Goal: Task Accomplishment & Management: Manage account settings

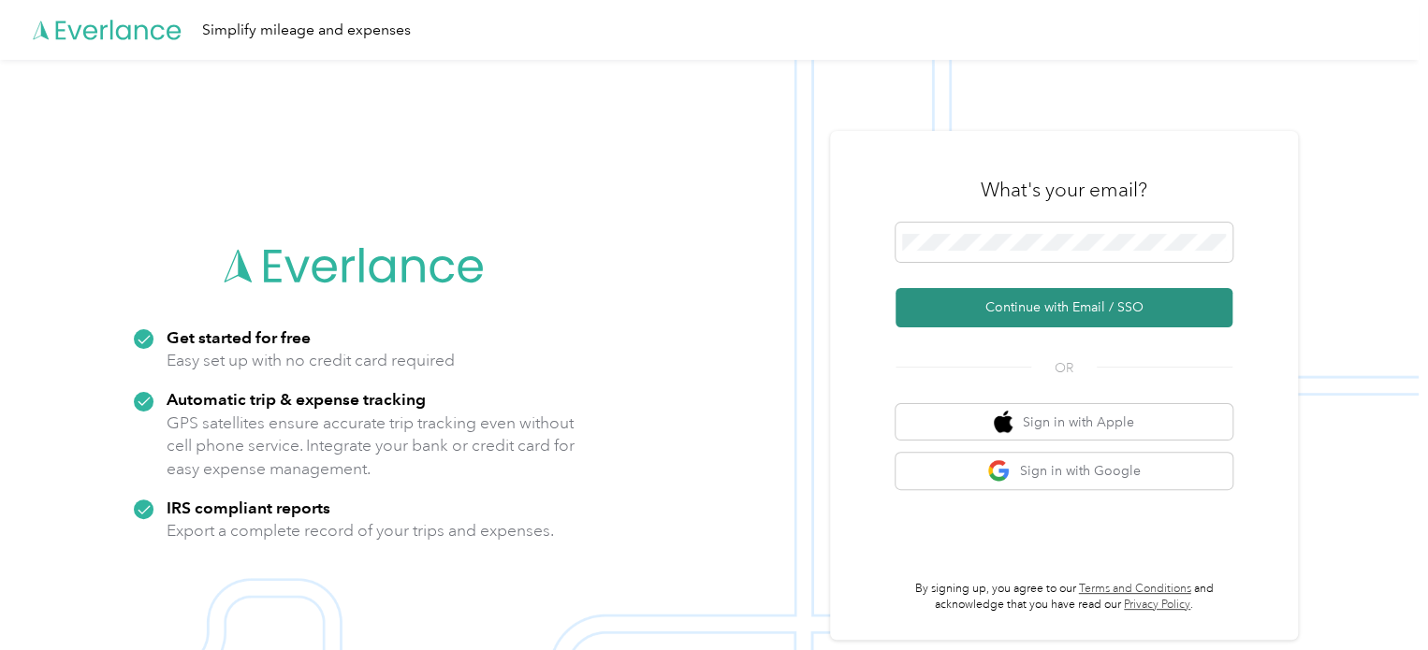
click at [1052, 311] on button "Continue with Email / SSO" at bounding box center [1064, 307] width 337 height 39
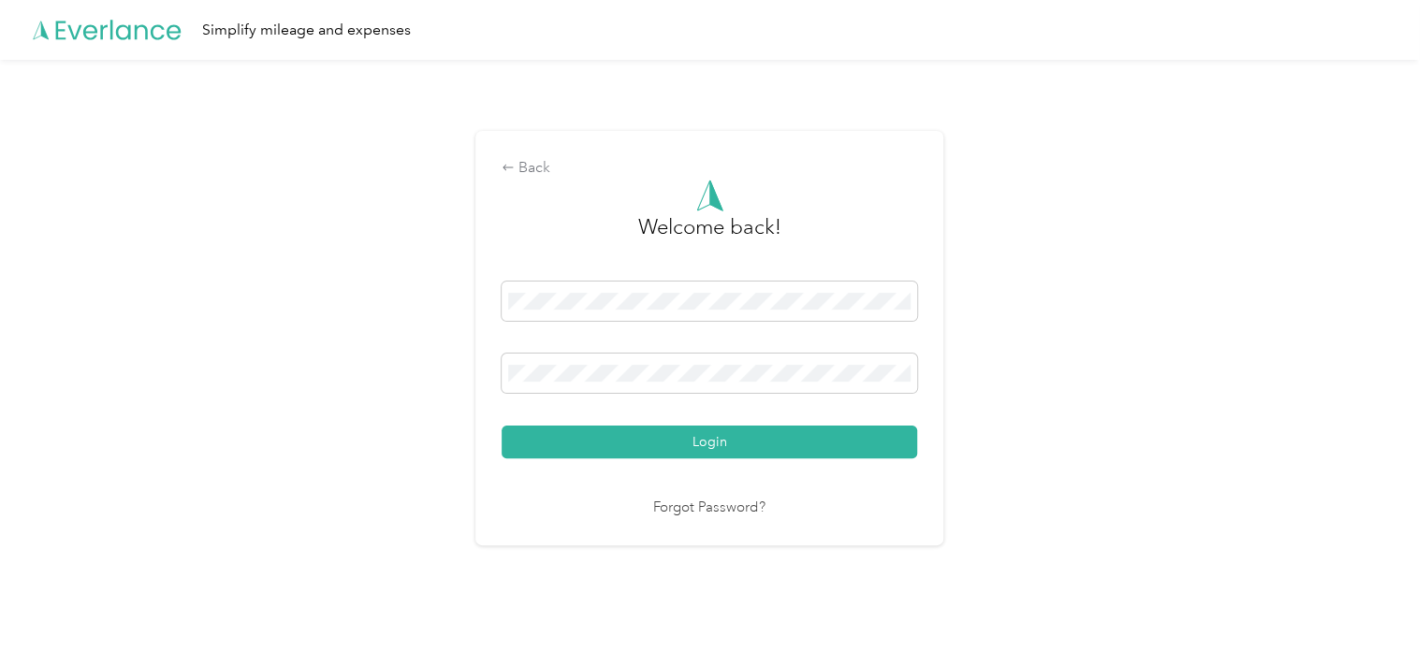
click at [1080, 346] on div "Back Welcome back! Login Forgot Password?" at bounding box center [709, 346] width 1419 height 573
click at [795, 448] on button "Login" at bounding box center [709, 442] width 415 height 33
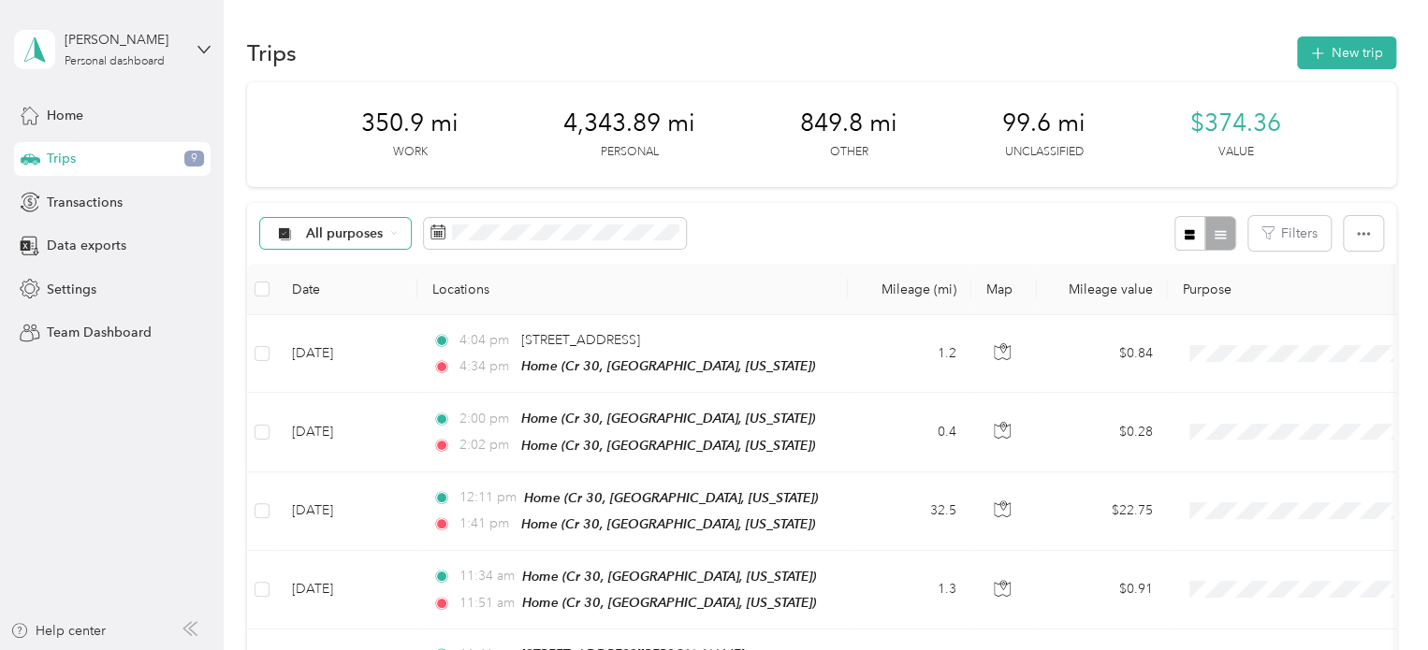
click at [315, 232] on span "All purposes" at bounding box center [345, 233] width 78 height 13
click at [344, 301] on li "Unclassified" at bounding box center [335, 300] width 150 height 33
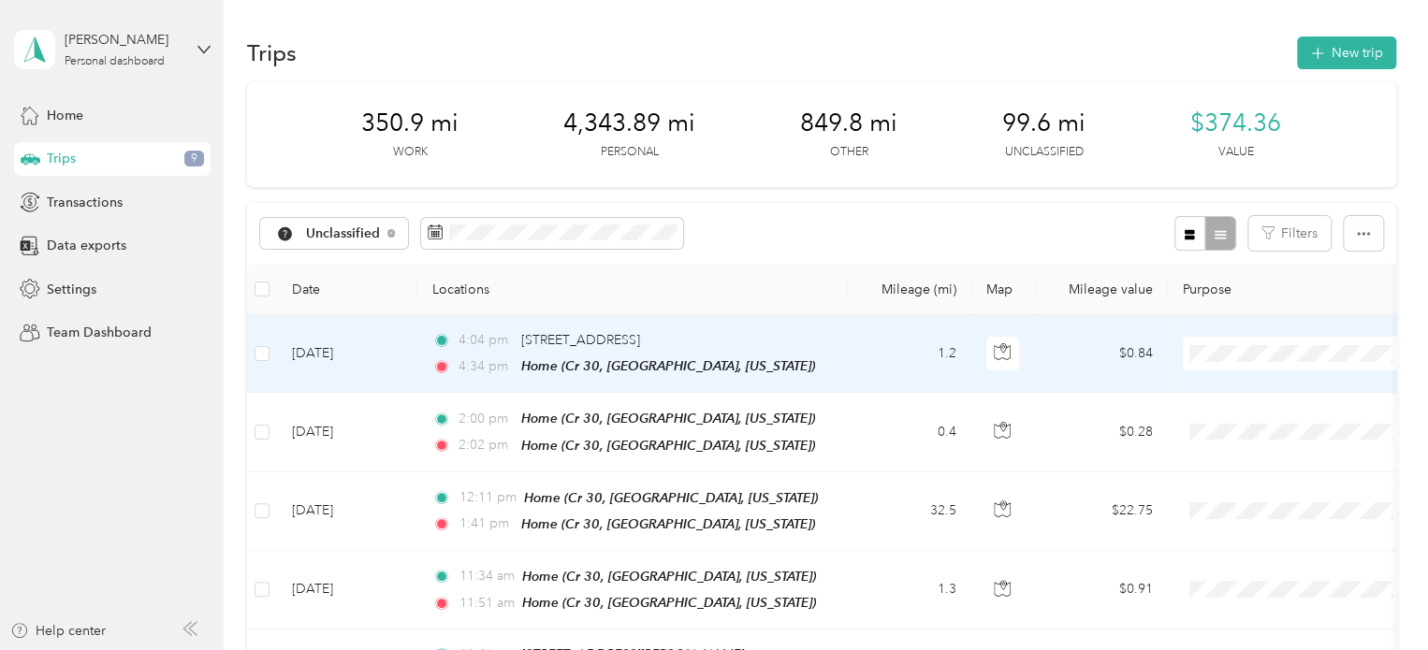
click at [864, 367] on td "1.2" at bounding box center [910, 354] width 124 height 78
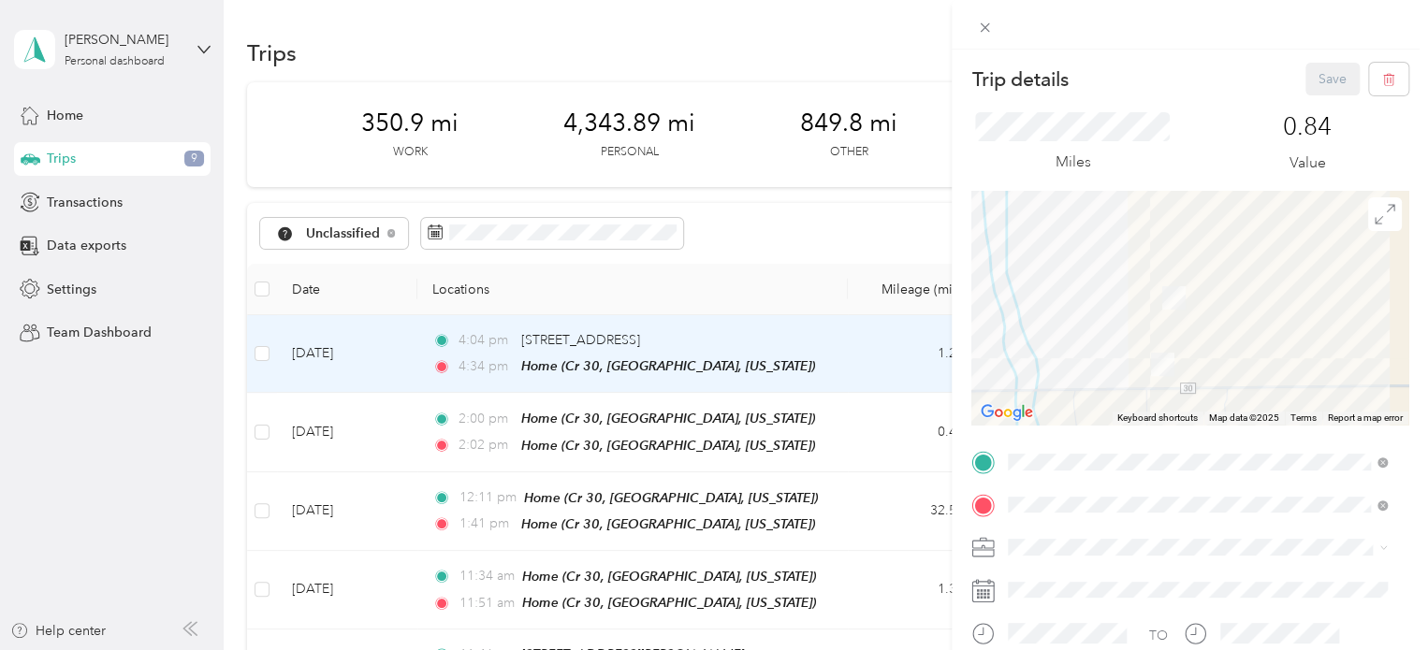
click at [864, 367] on div "Trip details Save This trip cannot be edited because it is either under review,…" at bounding box center [714, 325] width 1428 height 650
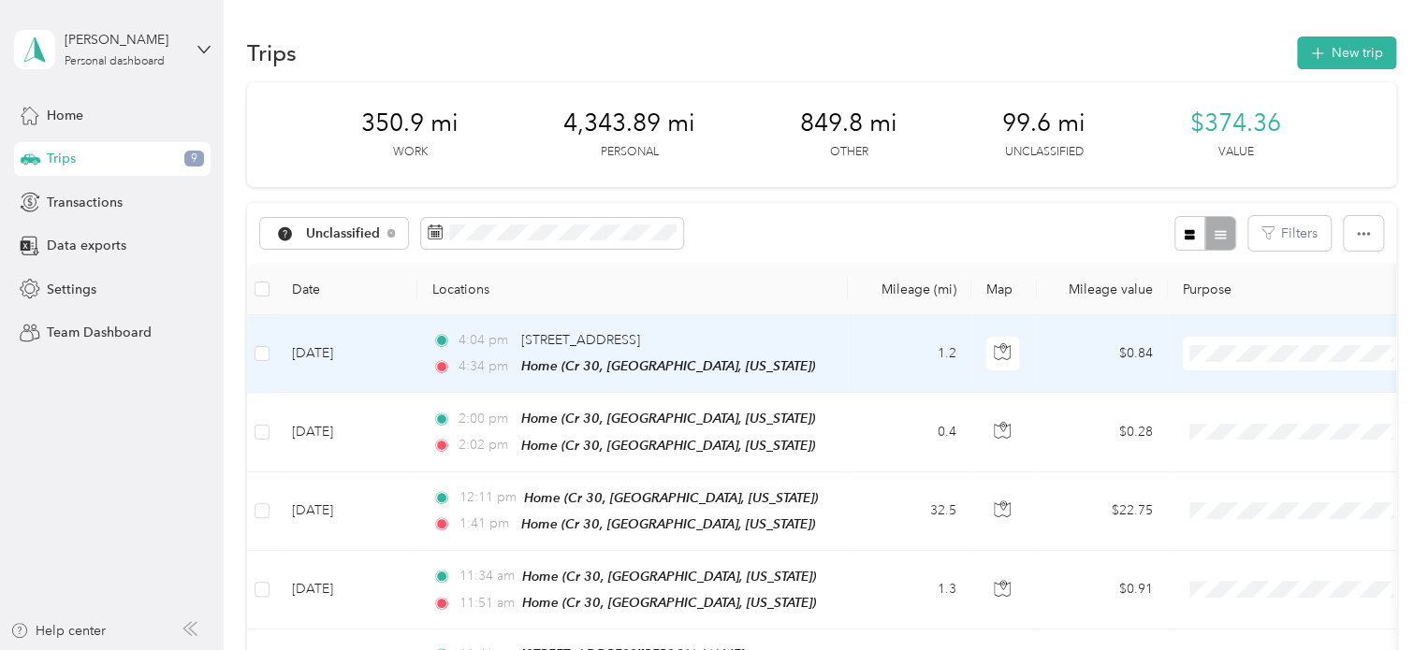
click at [1236, 416] on span "Personal" at bounding box center [1315, 421] width 173 height 20
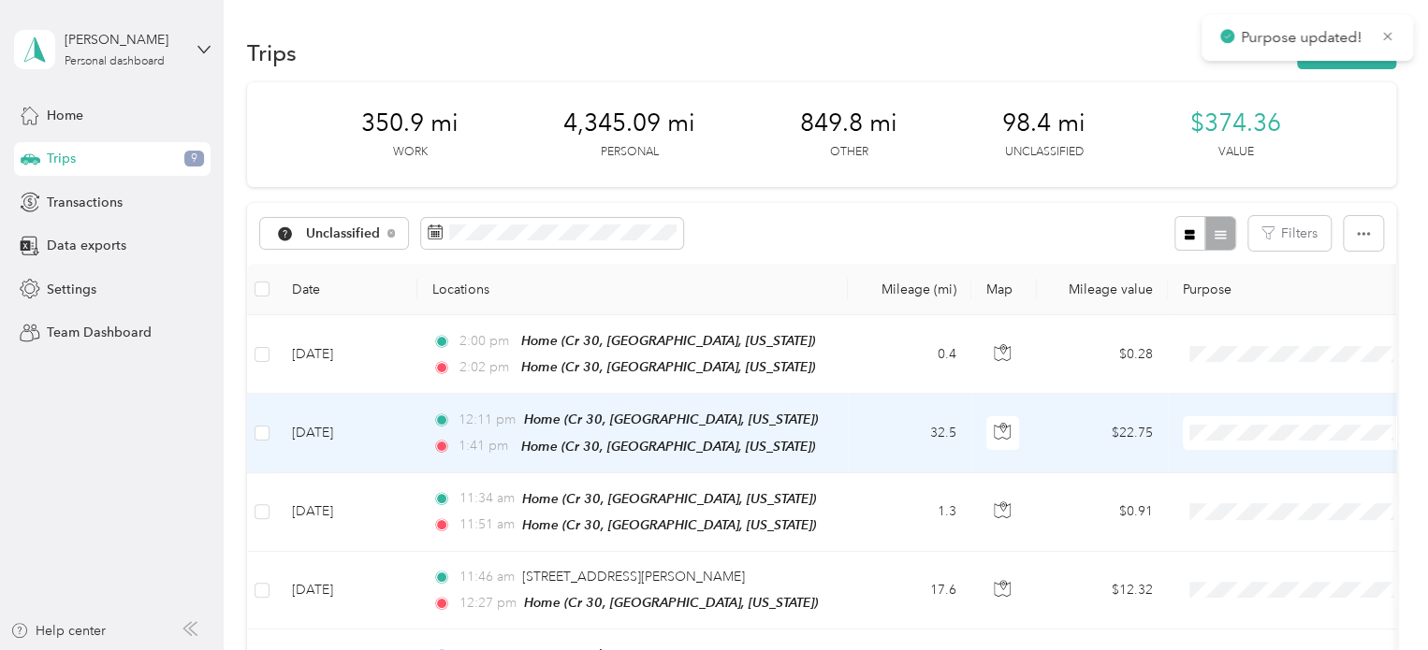
click at [846, 442] on td "12:11 pm Home (Cr 30, [GEOGRAPHIC_DATA], [US_STATE]) 1:41 pm Home (Cr 30, [GEOG…" at bounding box center [632, 433] width 430 height 79
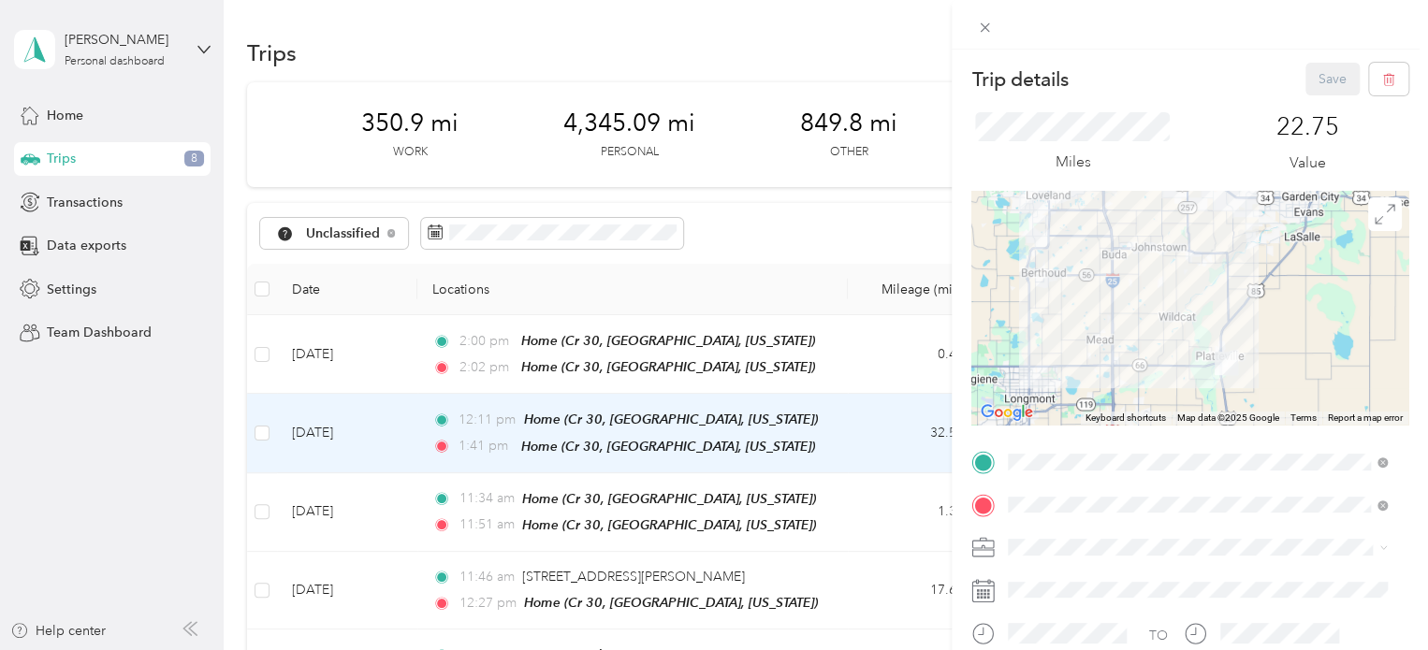
click at [846, 442] on div "Trip details Save This trip cannot be edited because it is either under review,…" at bounding box center [714, 325] width 1428 height 650
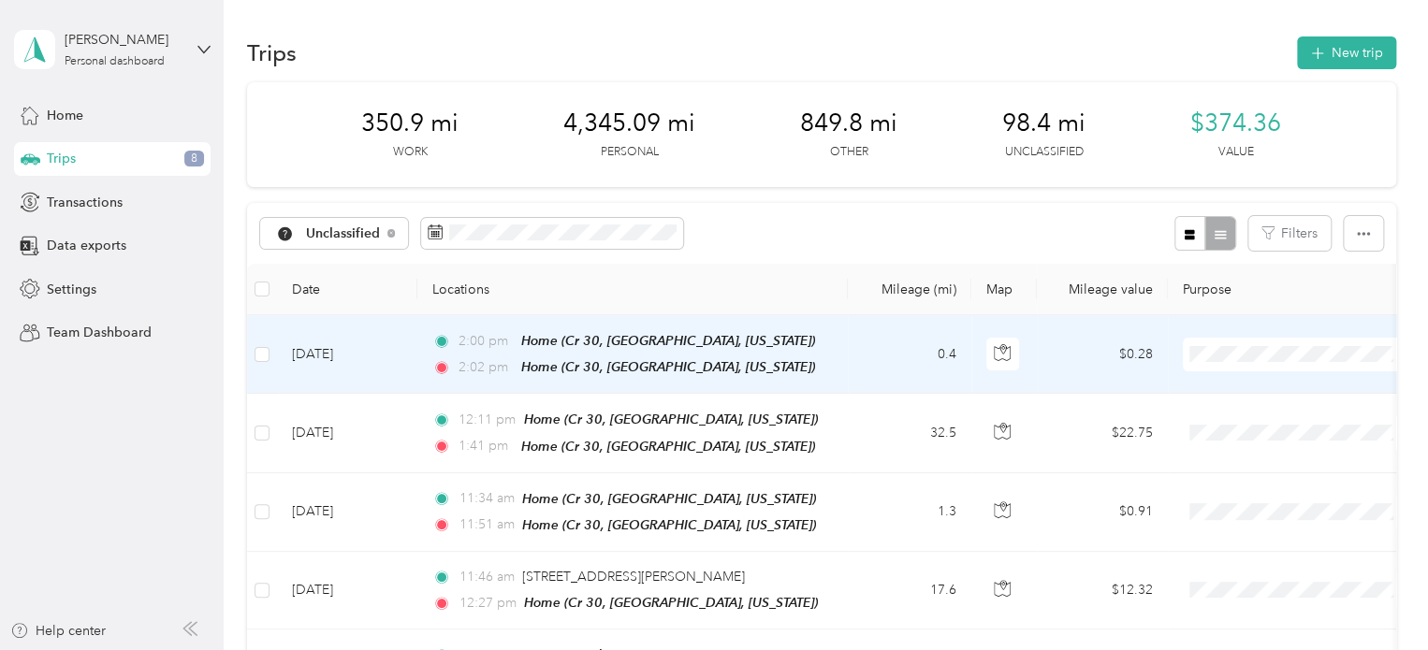
click at [887, 364] on td "0.4" at bounding box center [910, 354] width 124 height 79
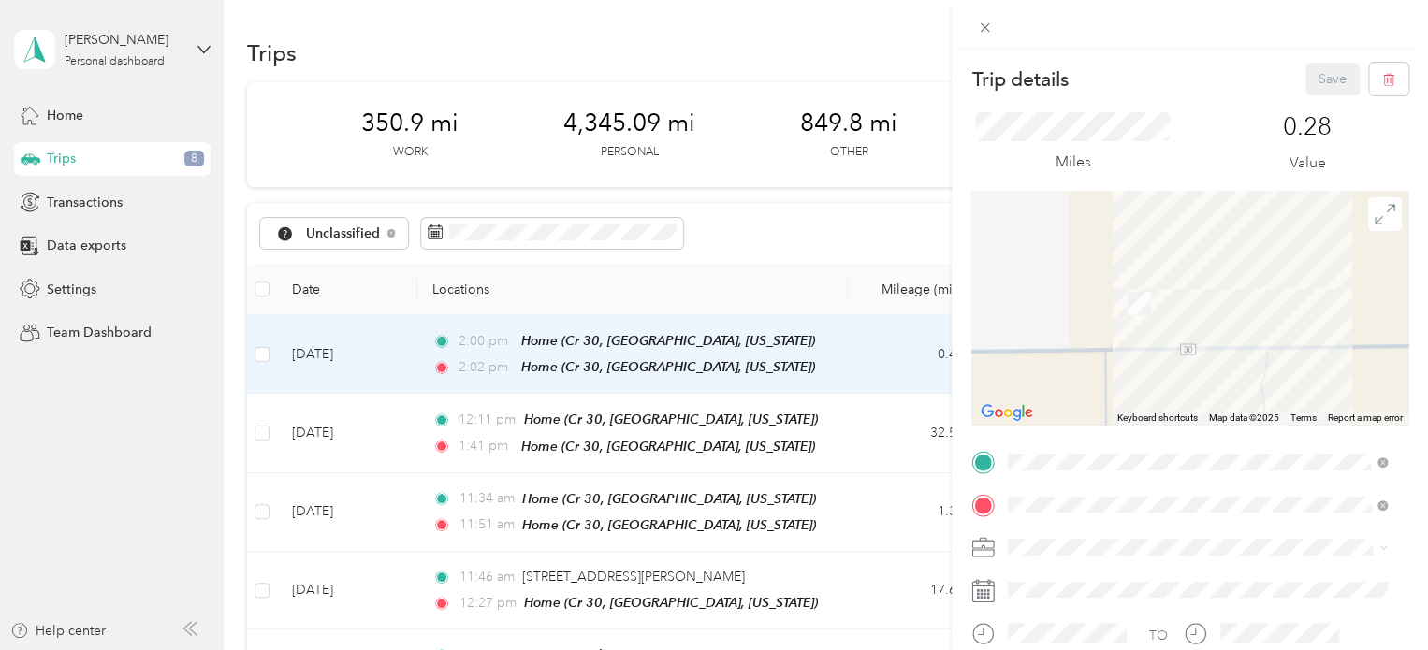
click at [887, 364] on div "Trip details Save This trip cannot be edited because it is either under review,…" at bounding box center [714, 325] width 1428 height 650
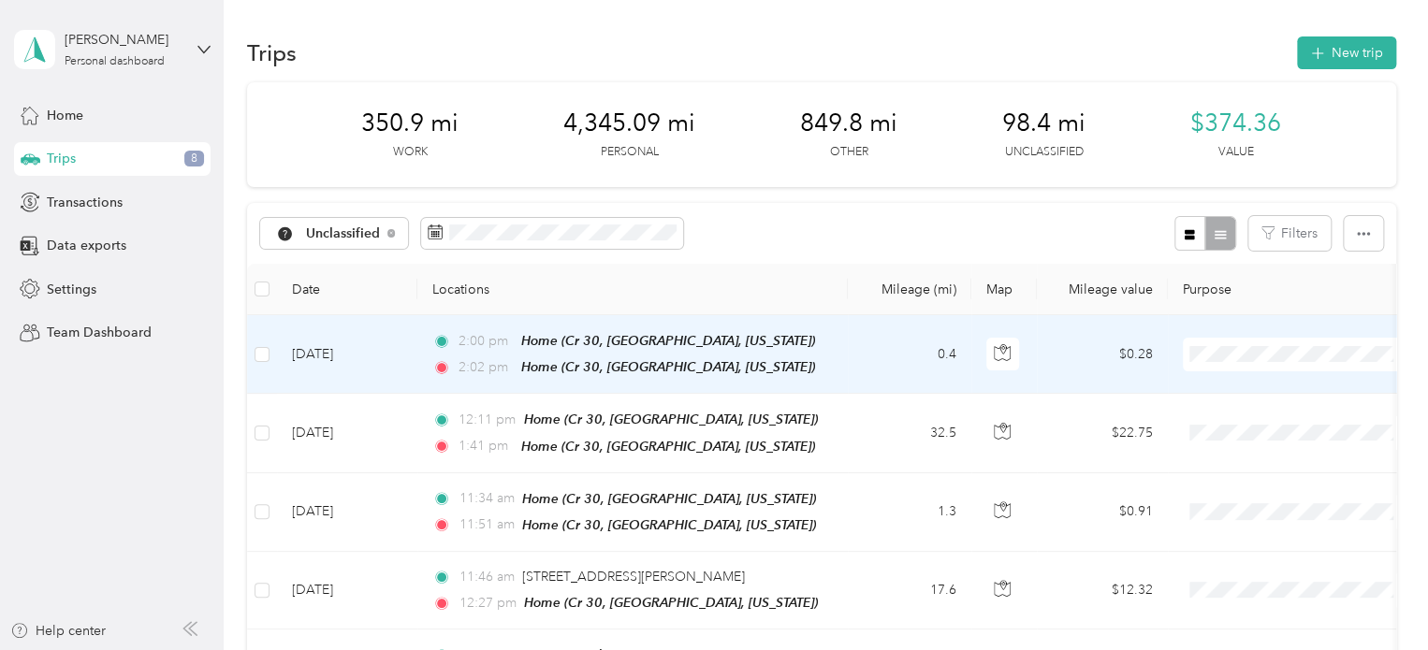
click at [1210, 362] on span at bounding box center [1299, 355] width 232 height 34
click at [1246, 448] on span "Other" at bounding box center [1315, 447] width 173 height 20
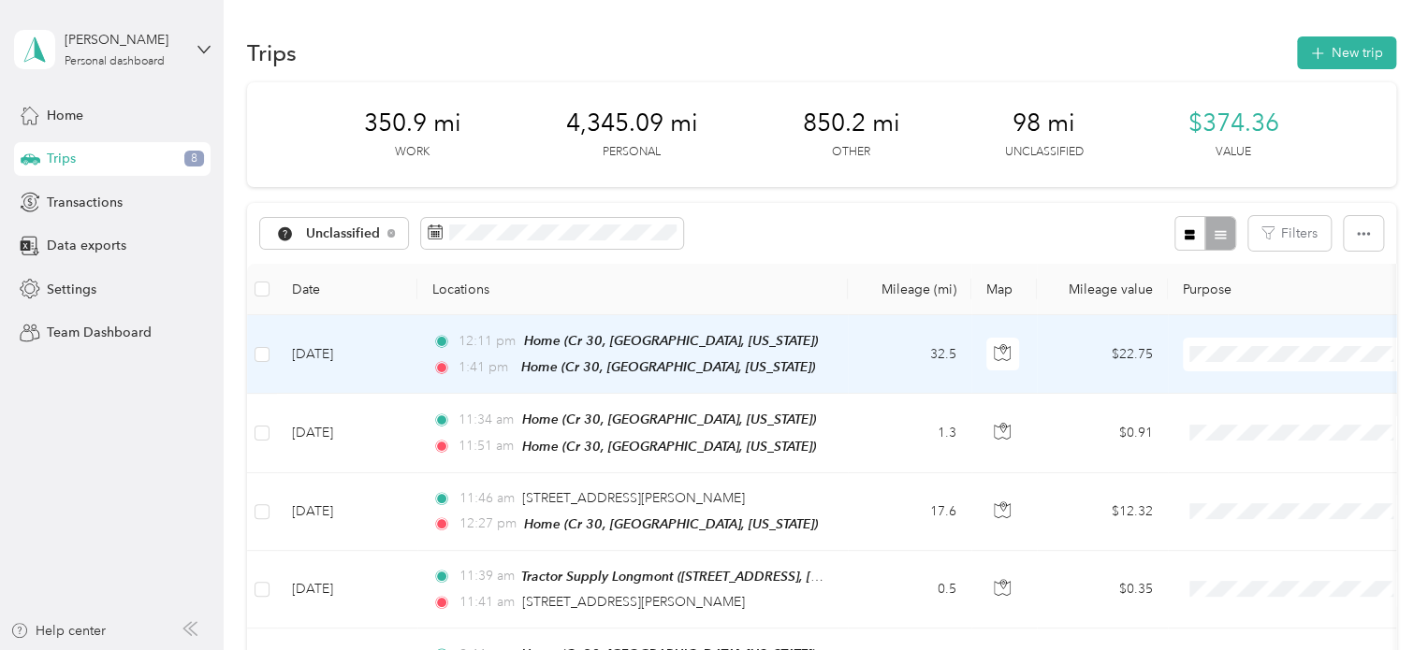
click at [1243, 419] on span "Personal" at bounding box center [1315, 421] width 173 height 20
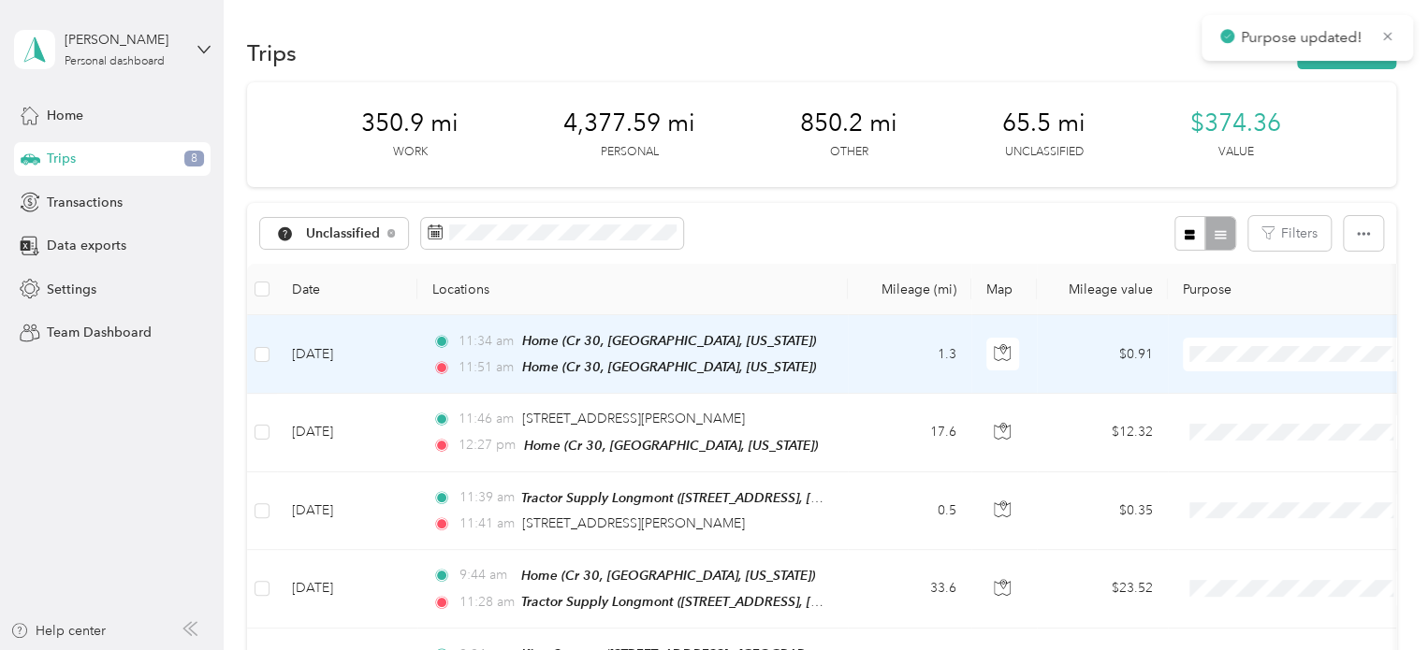
click at [790, 359] on div "11:51 am Home (Cr 30, [GEOGRAPHIC_DATA], [US_STATE])" at bounding box center [628, 368] width 393 height 22
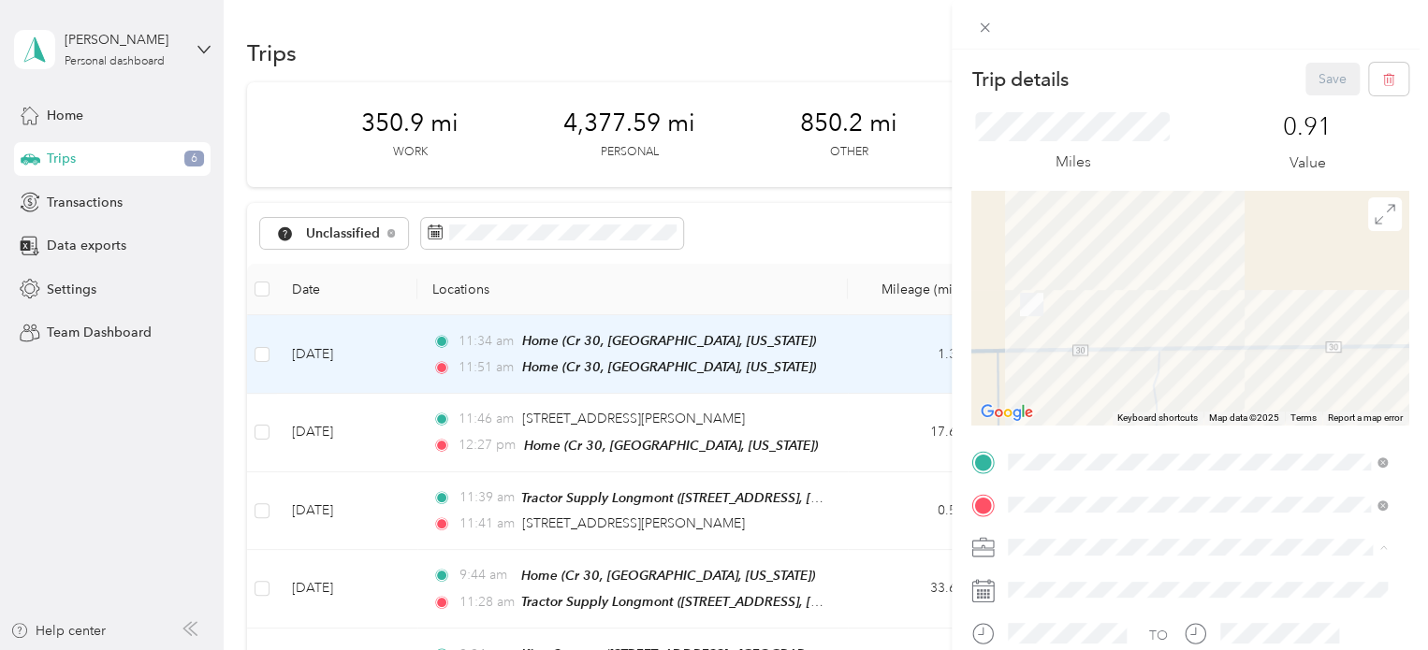
click at [1041, 388] on li "Other" at bounding box center [1197, 383] width 392 height 33
click at [1305, 83] on button "Save" at bounding box center [1332, 79] width 54 height 33
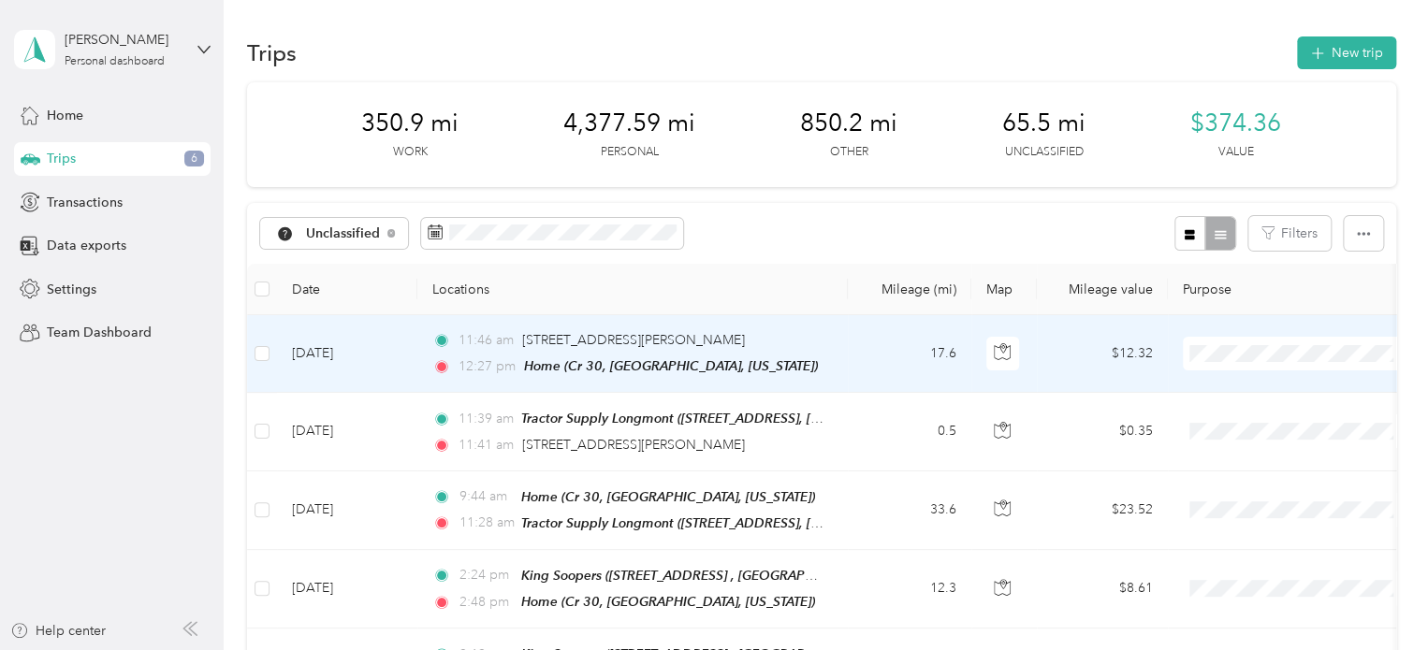
click at [843, 355] on td "11:46 am 4340 CO-66[GEOGRAPHIC_DATA][PERSON_NAME], [GEOGRAPHIC_DATA] 12:27 pm H…" at bounding box center [632, 354] width 430 height 78
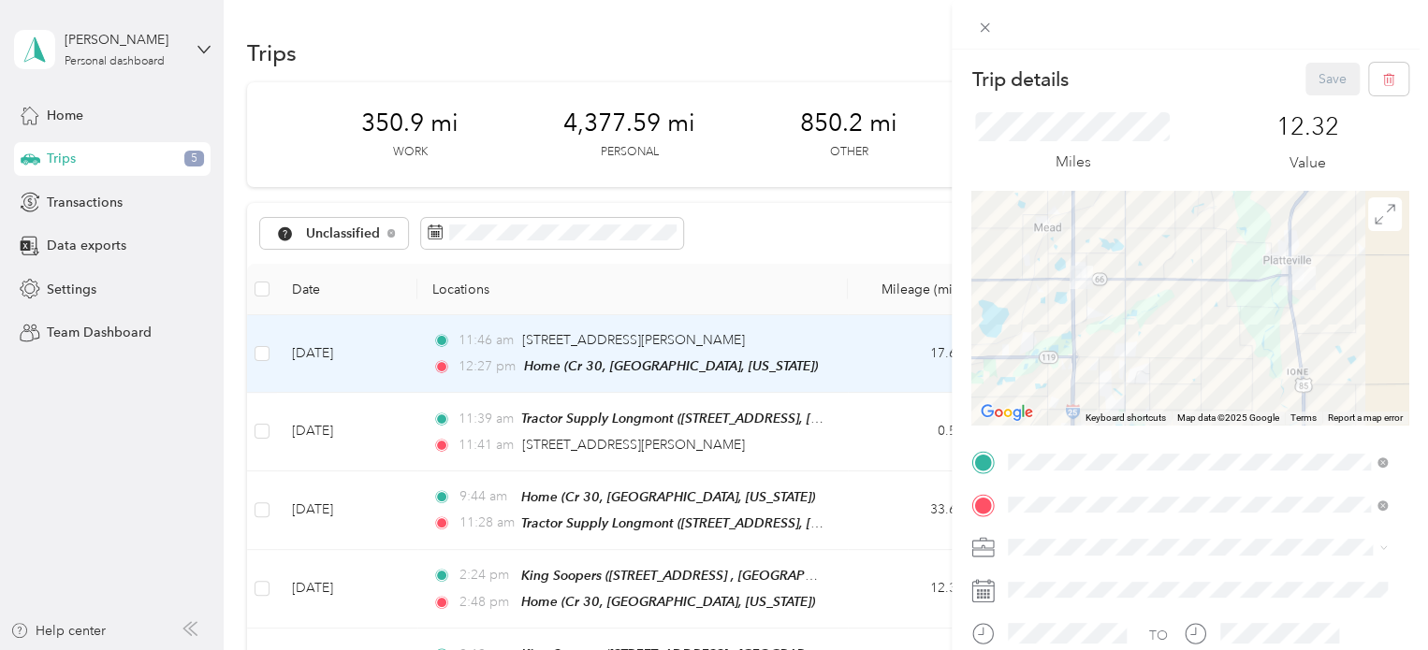
click at [842, 357] on div "Trip details Save This trip cannot be edited because it is either under review,…" at bounding box center [714, 325] width 1428 height 650
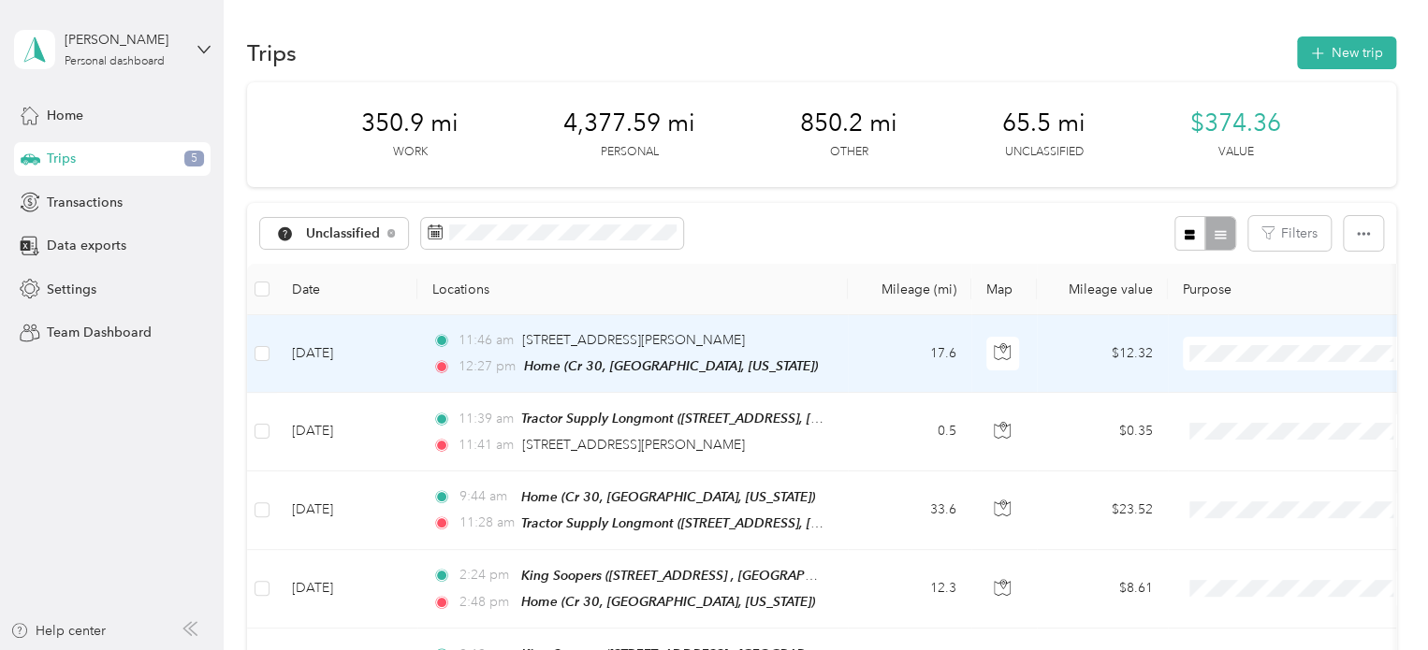
click at [1240, 424] on li "Personal" at bounding box center [1299, 417] width 232 height 33
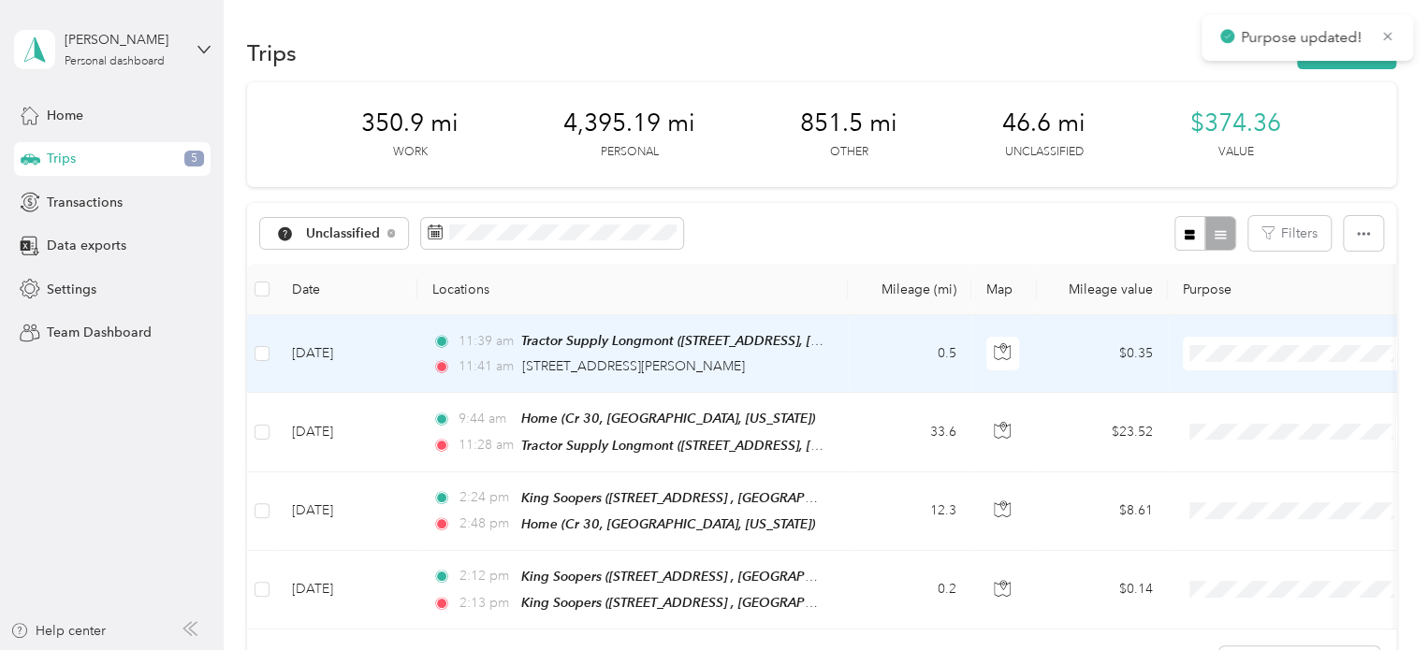
click at [1205, 342] on span at bounding box center [1299, 354] width 232 height 34
click at [1227, 414] on span "Personal" at bounding box center [1299, 421] width 206 height 20
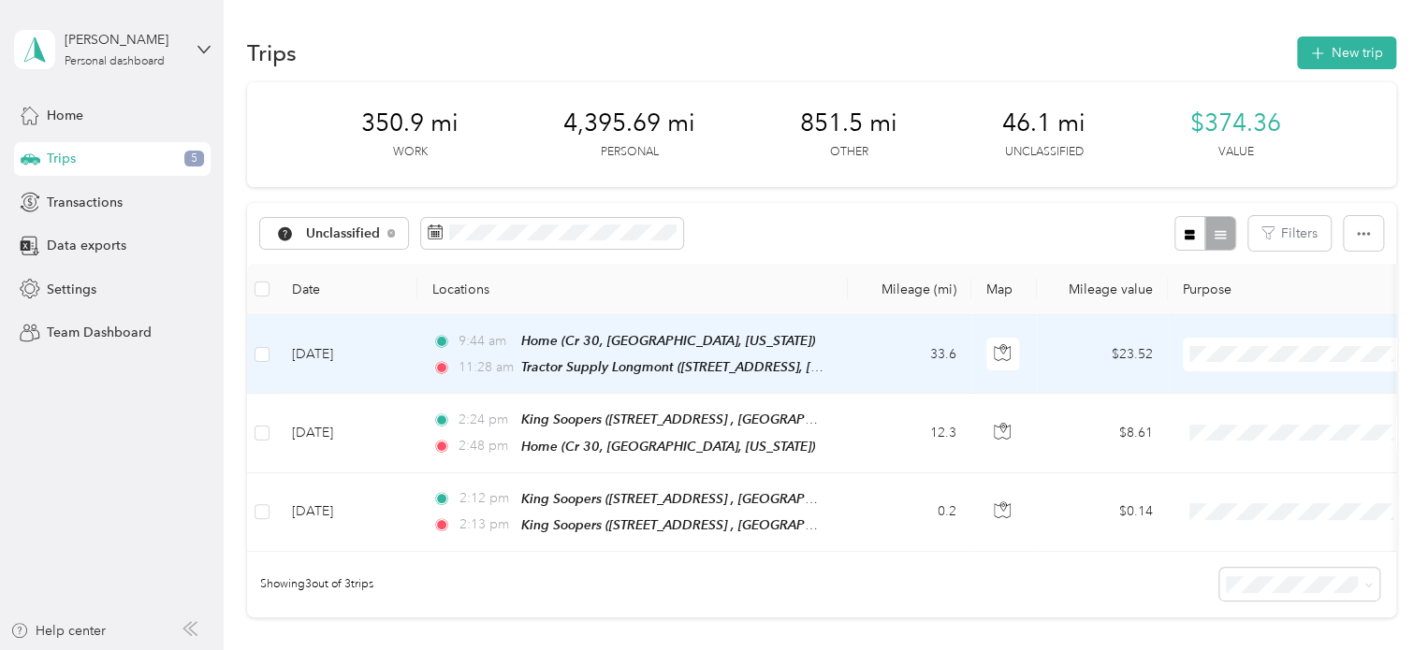
click at [1235, 415] on span "Personal" at bounding box center [1315, 421] width 173 height 20
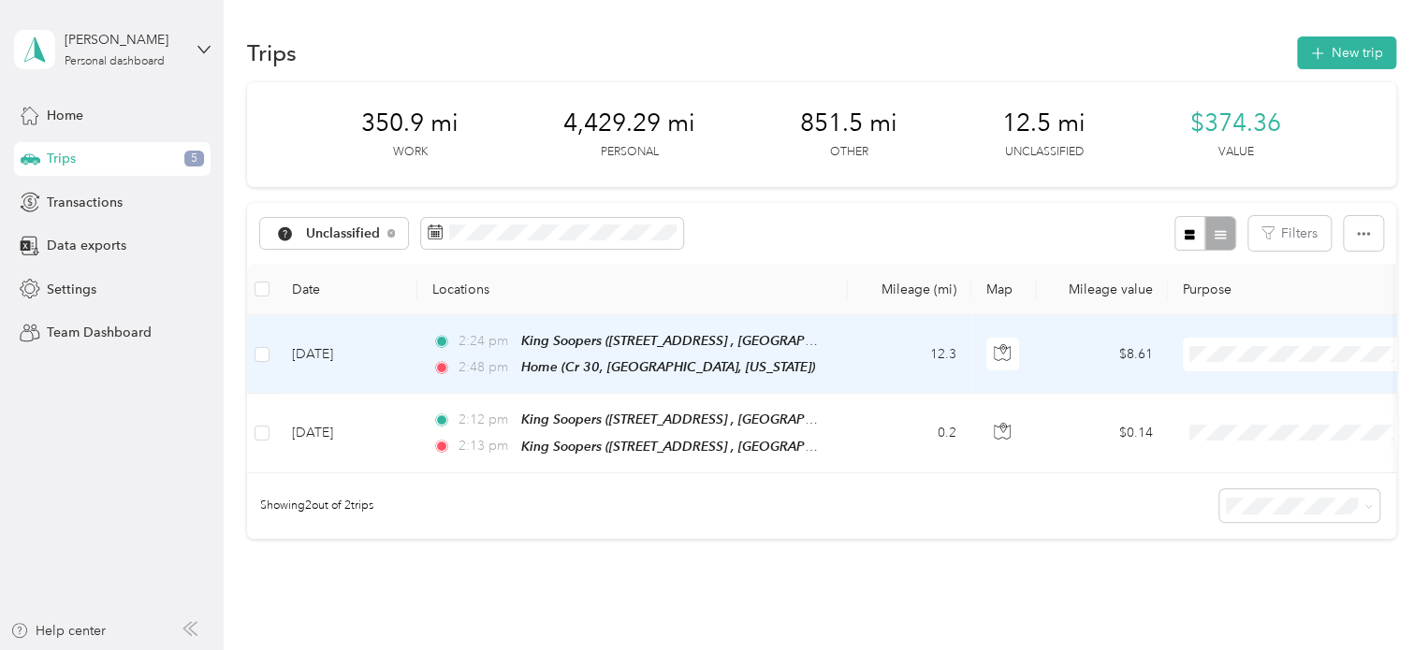
click at [1241, 418] on span "Personal" at bounding box center [1315, 414] width 173 height 20
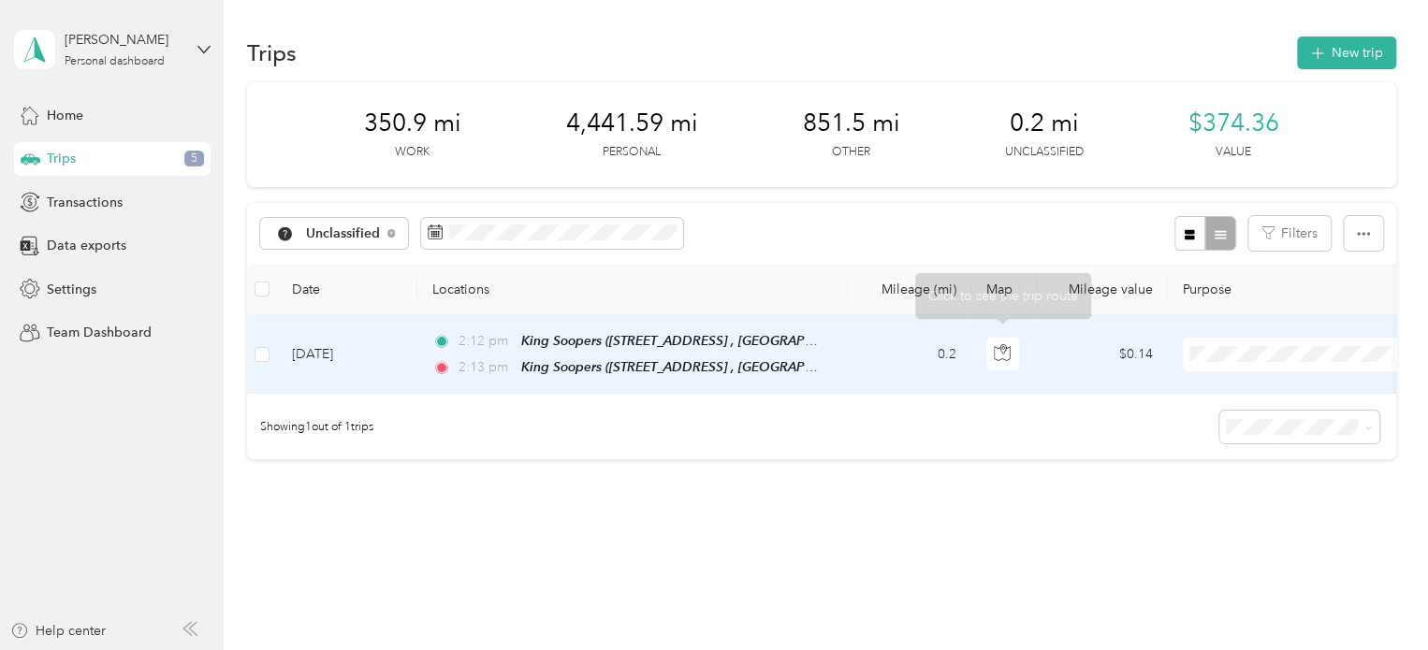
click at [899, 358] on td "0.2" at bounding box center [910, 354] width 124 height 79
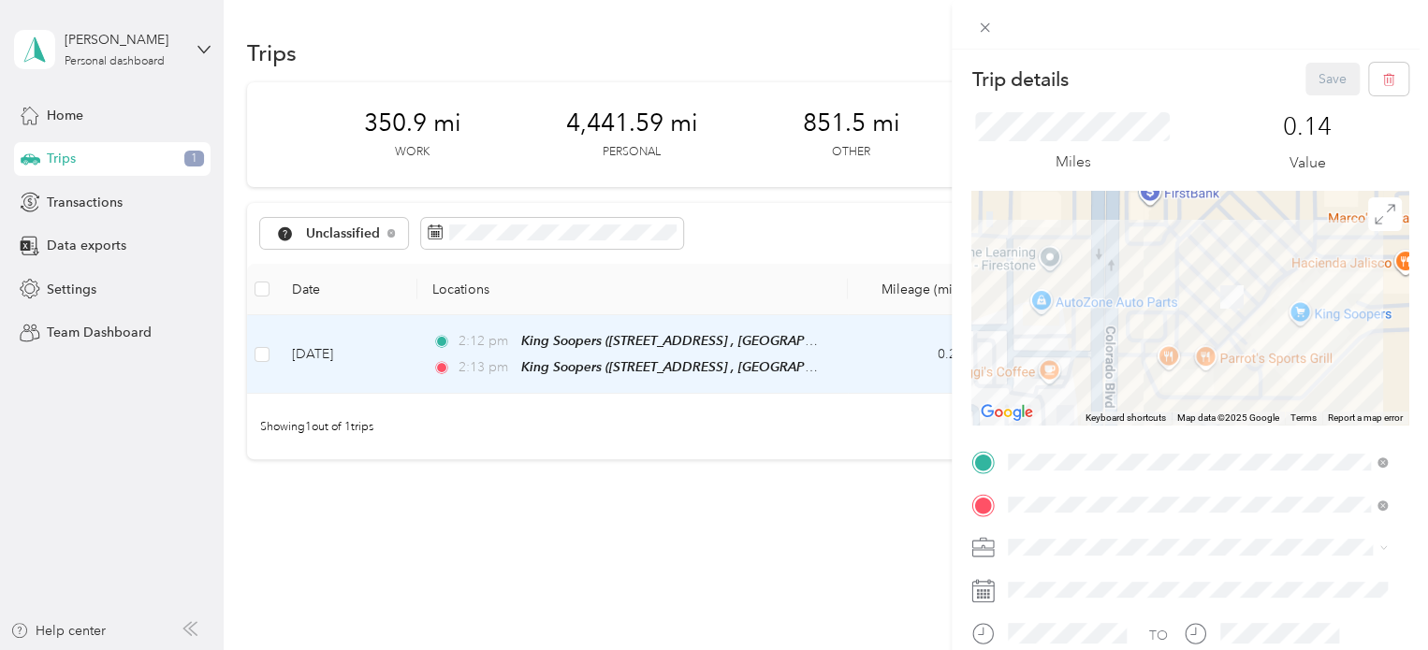
click at [899, 358] on div "Trip details Save This trip cannot be edited because it is either under review,…" at bounding box center [714, 325] width 1428 height 650
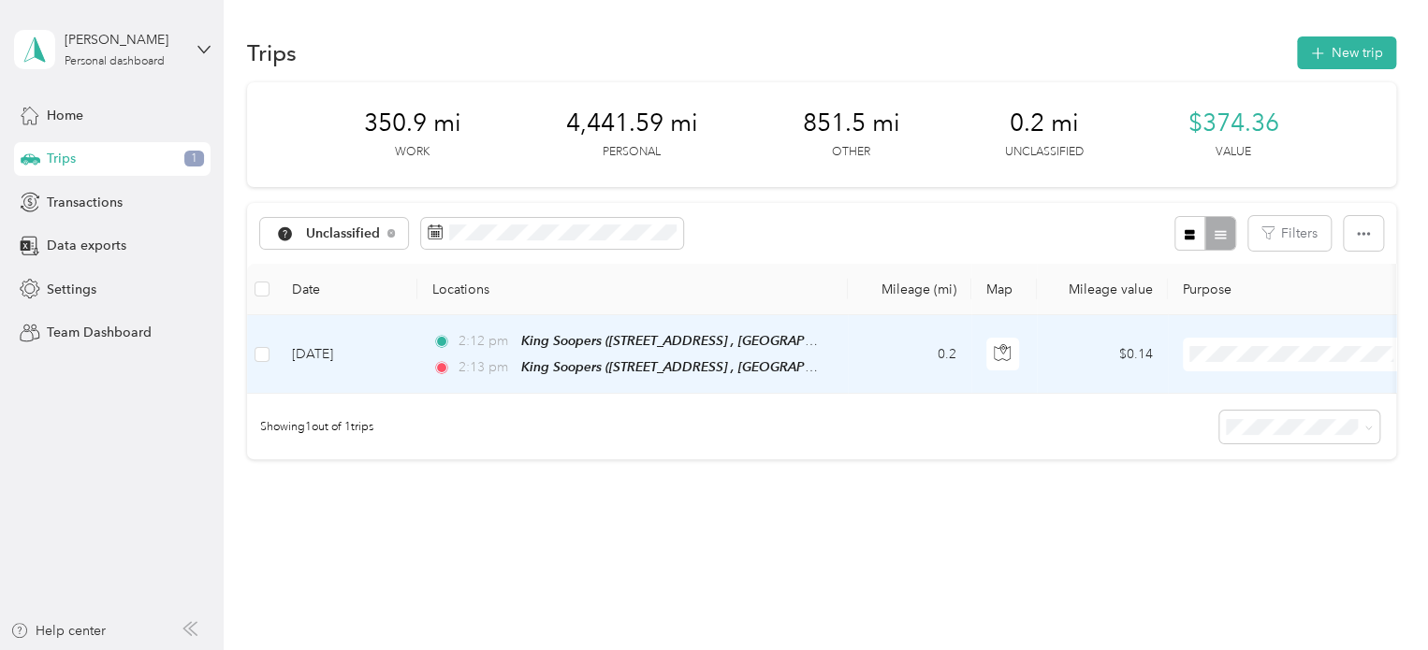
click at [1239, 419] on span "Personal" at bounding box center [1315, 418] width 173 height 20
